Goal: Information Seeking & Learning: Understand process/instructions

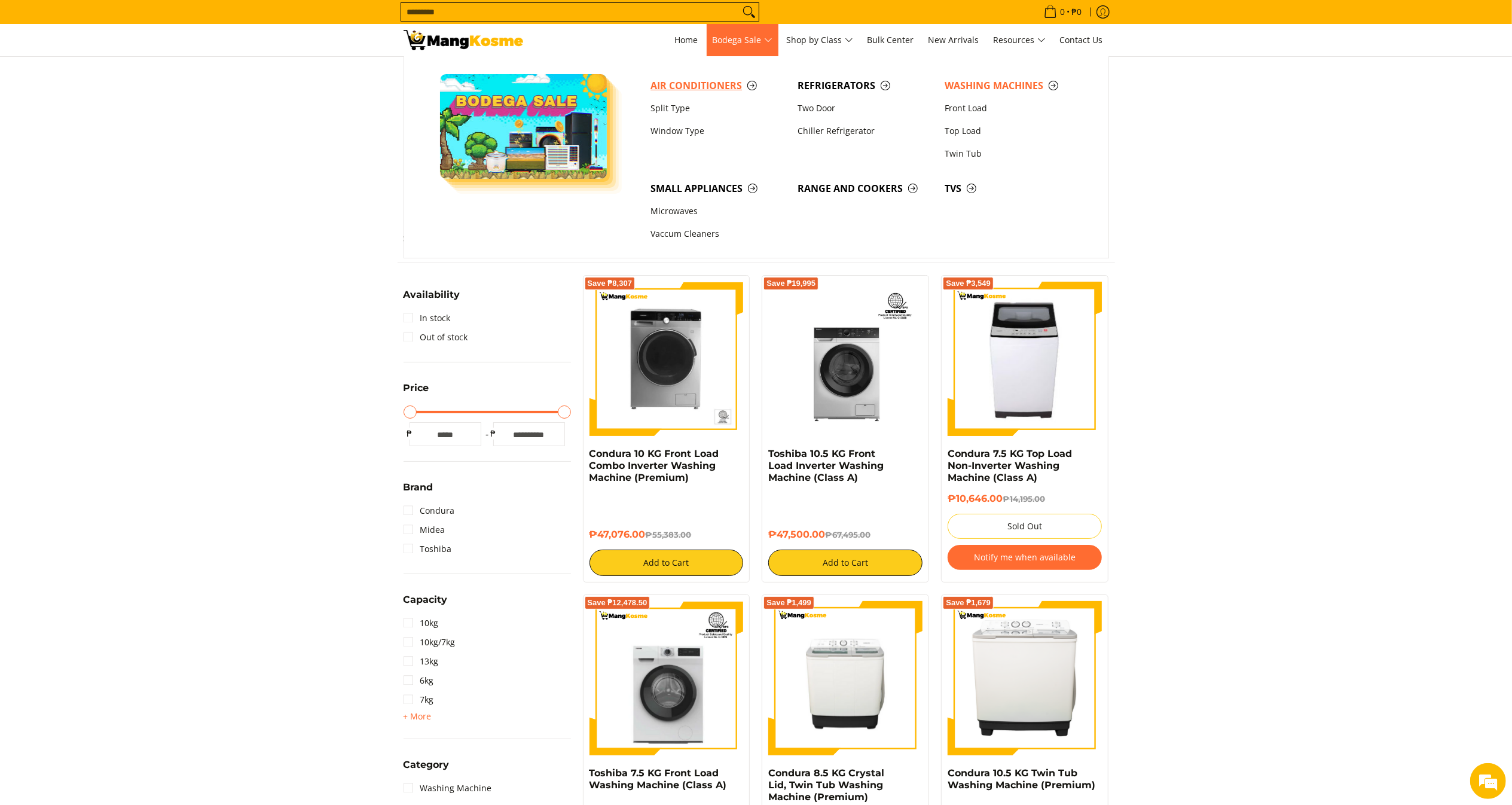
click at [692, 87] on span "Air Conditioners" at bounding box center [718, 86] width 136 height 15
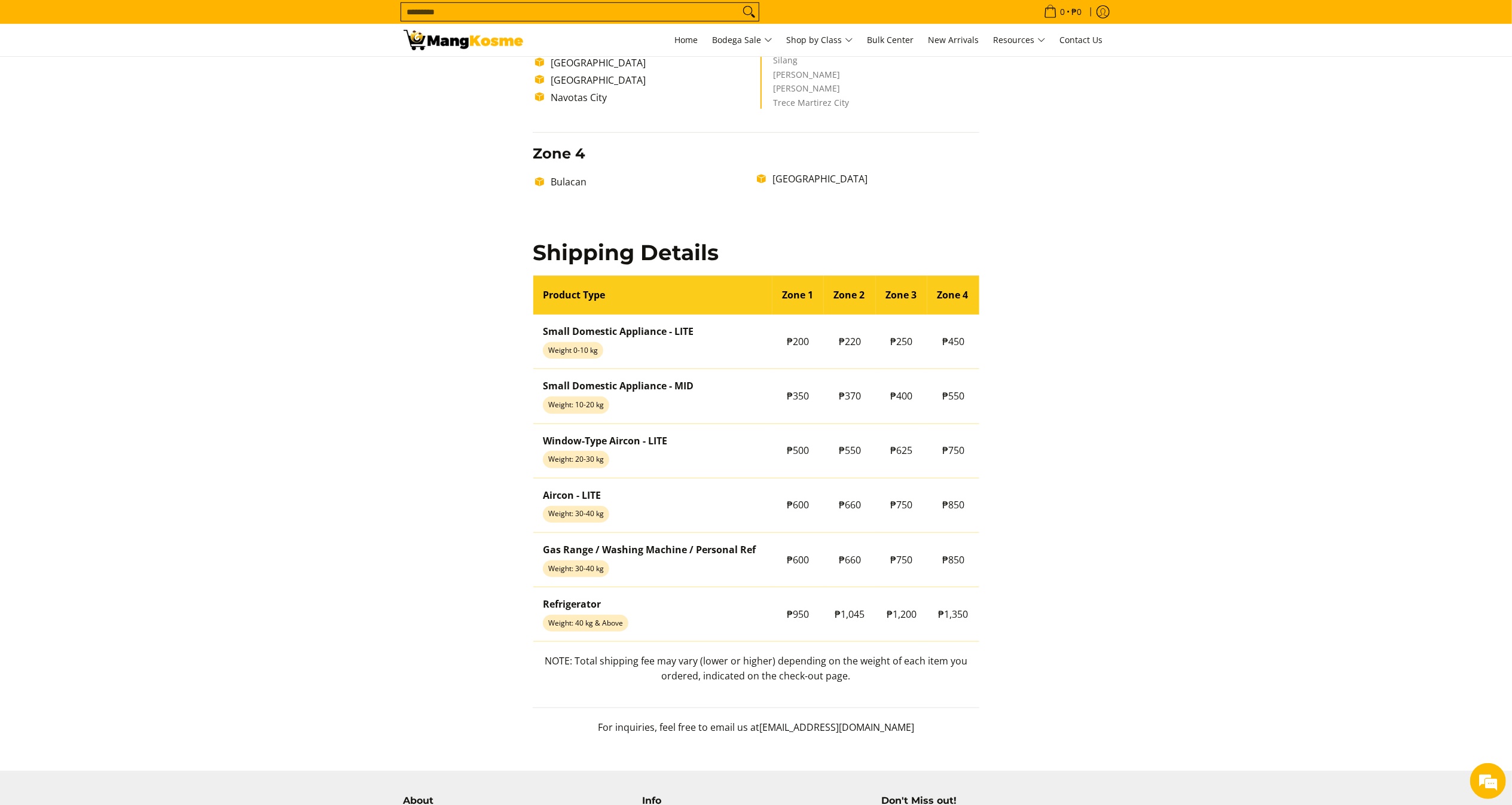
scroll to position [876, 0]
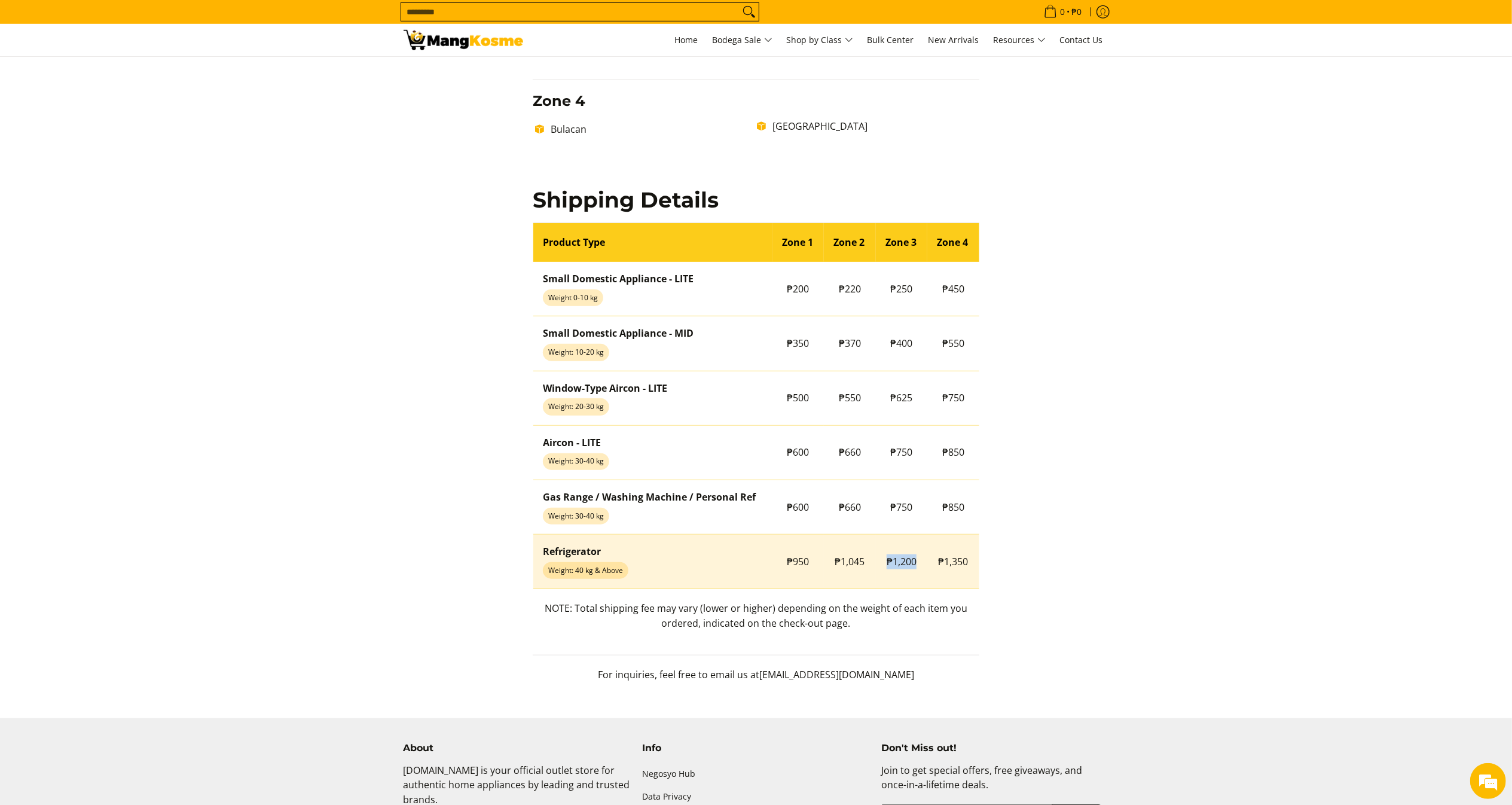
drag, startPoint x: 880, startPoint y: 565, endPoint x: 921, endPoint y: 567, distance: 41.0
click at [921, 567] on td "₱1,200" at bounding box center [902, 561] width 52 height 54
copy span "₱1,200"
